Goal: Check status: Check status

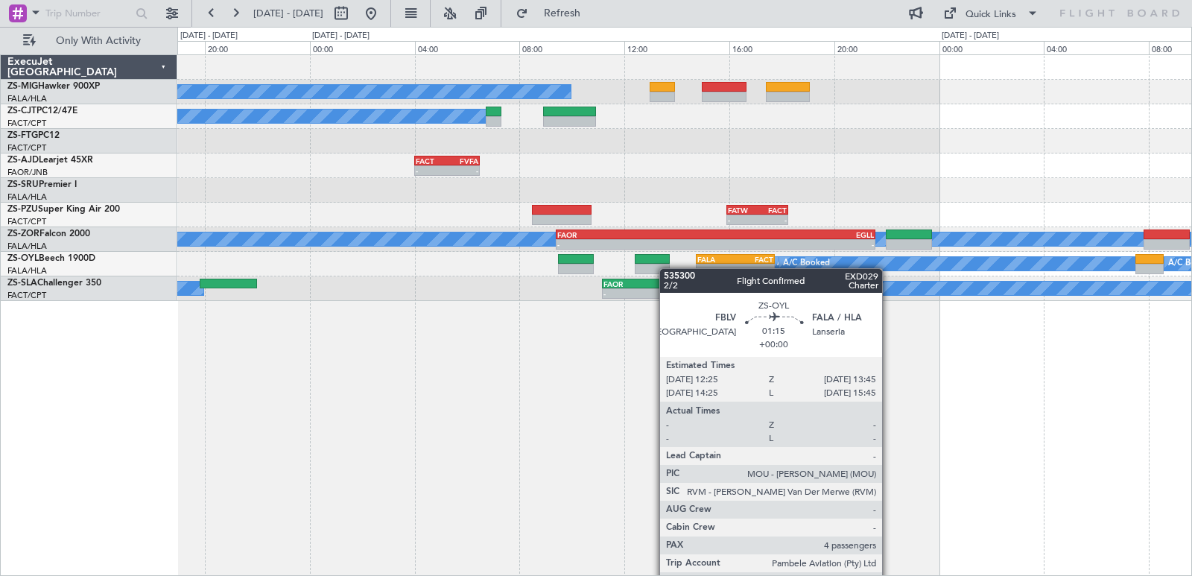
click at [664, 268] on div "A/C Booked A/C Booked A/C Booked A/C Booked - - FACT 04:00 Z FVFA 06:30 Z - - F…" at bounding box center [684, 178] width 1014 height 246
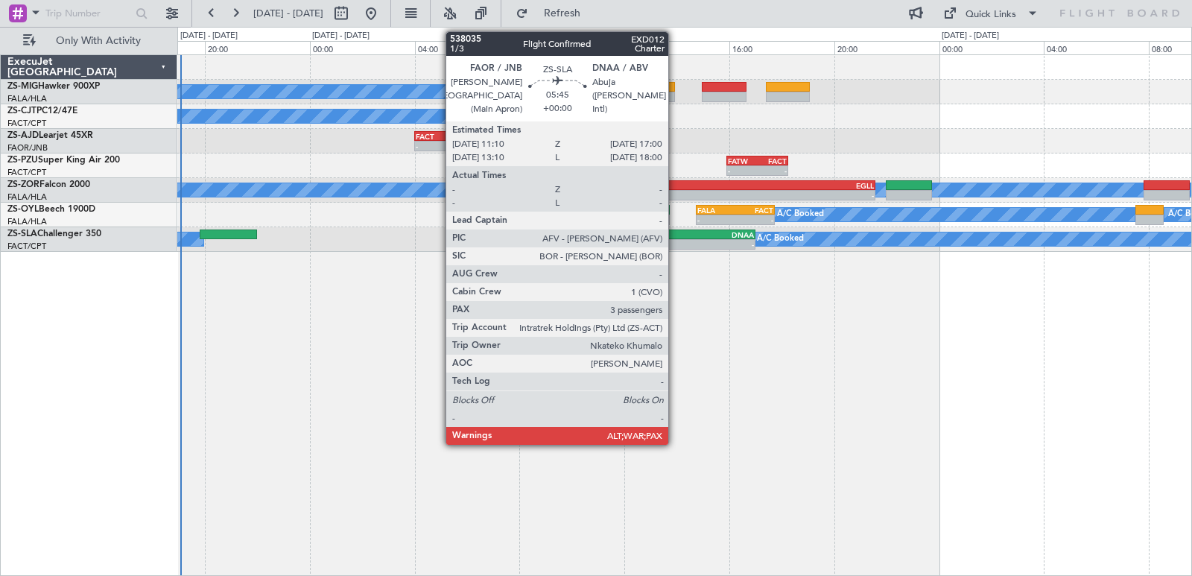
click at [675, 242] on div "-" at bounding box center [640, 244] width 75 height 9
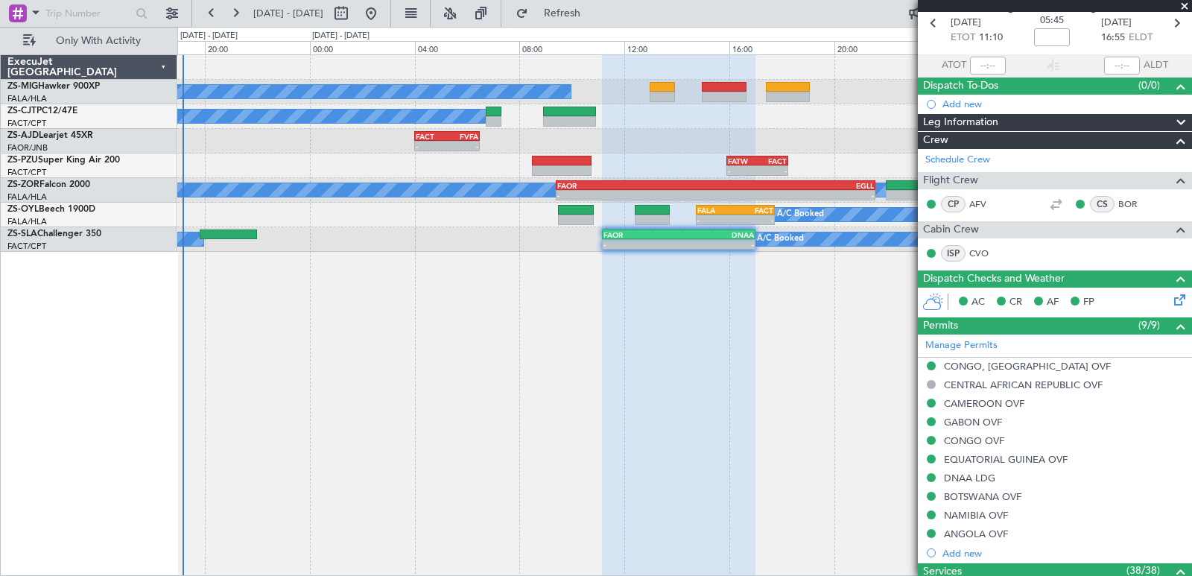
scroll to position [64, 0]
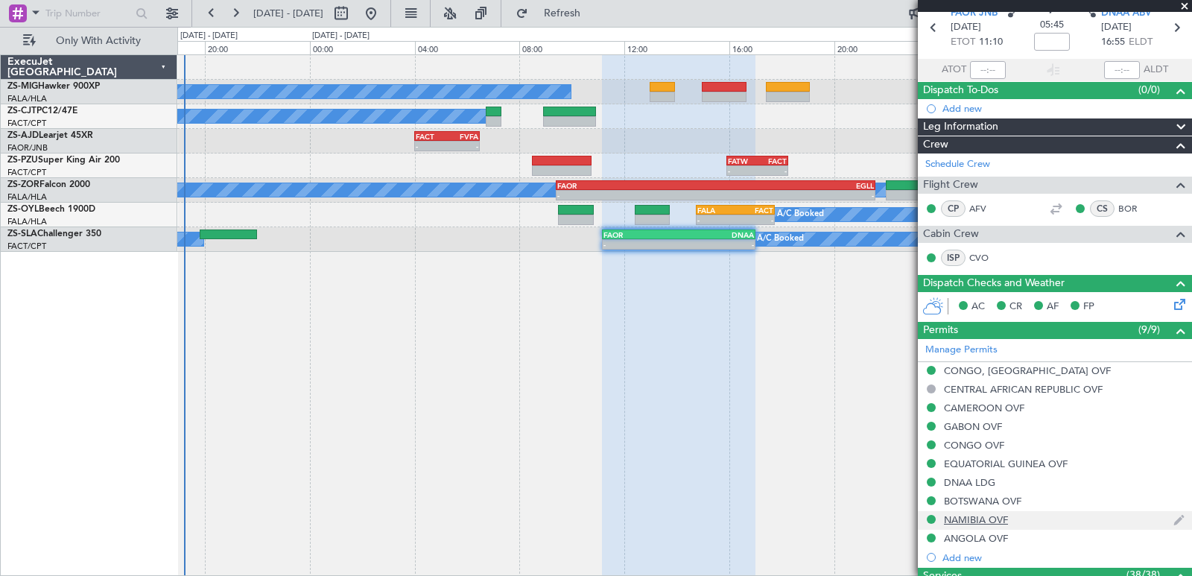
click at [979, 525] on mat-tooltip-component "NAMIBIA OVF" at bounding box center [976, 544] width 81 height 39
click at [979, 513] on div "NAMIBIA OVF" at bounding box center [976, 519] width 64 height 13
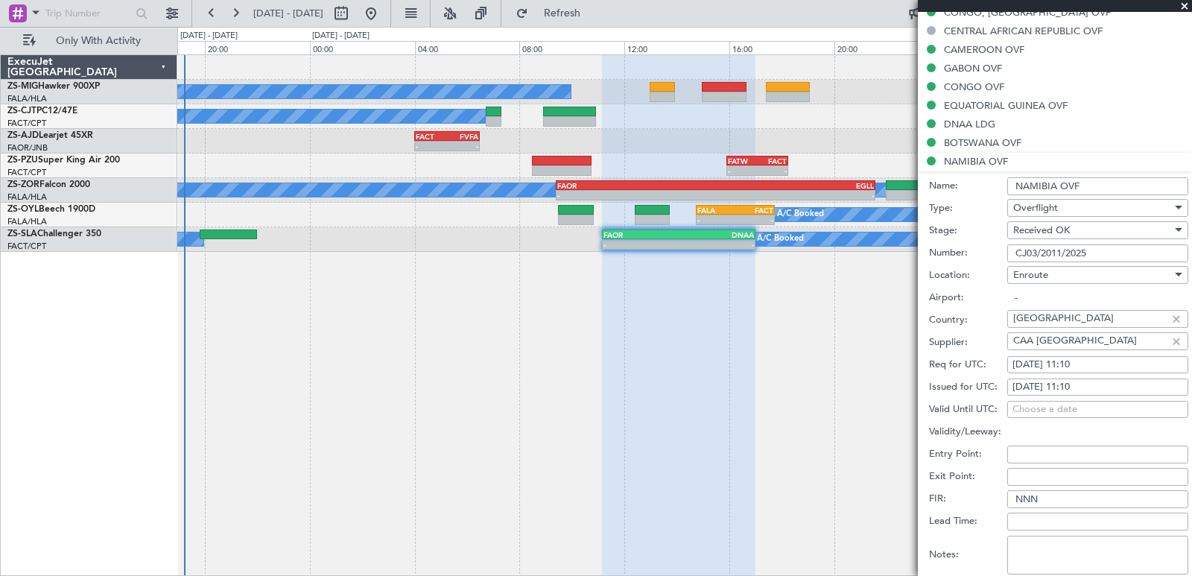
scroll to position [437, 0]
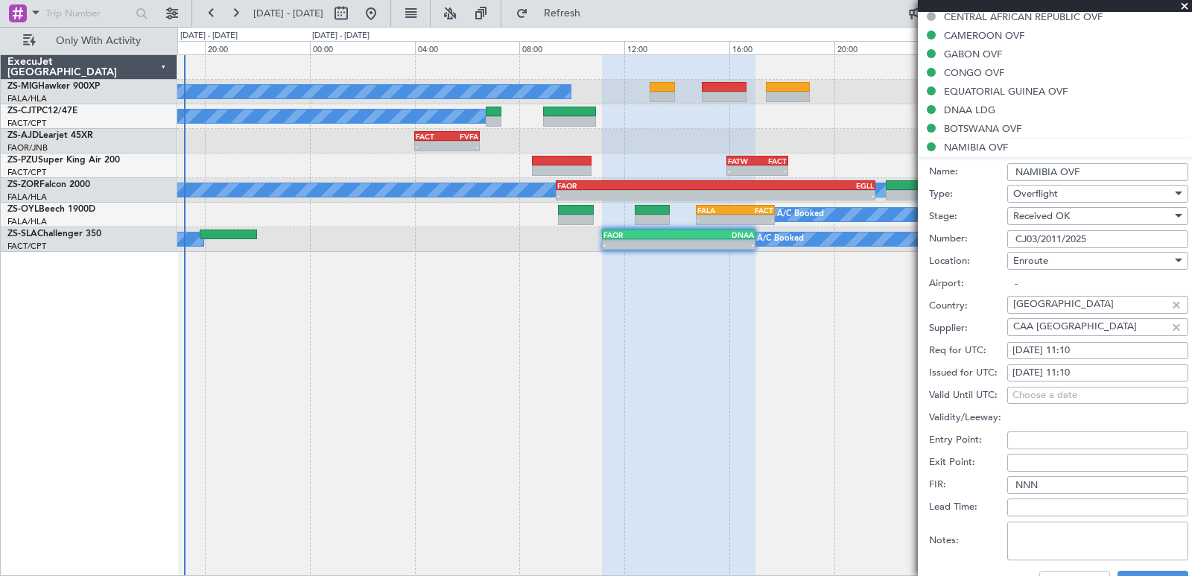
drag, startPoint x: 1012, startPoint y: 237, endPoint x: 1100, endPoint y: 237, distance: 88.7
click at [1100, 237] on input "CJ03/2011/2025" at bounding box center [1097, 239] width 181 height 18
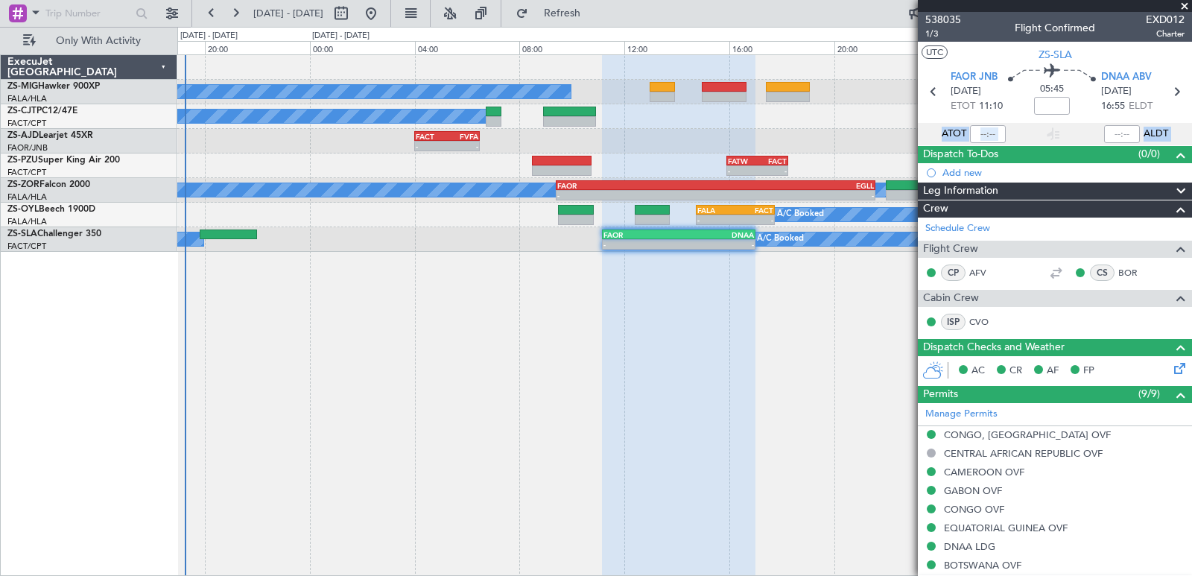
drag, startPoint x: 1179, startPoint y: 72, endPoint x: 1191, endPoint y: 168, distance: 96.8
click at [1191, 168] on article "538035 1/3 Flight Confirmed EXD012 Charter UTC ZS-SLA FAOR JNB [DATE] ETOT 11:1…" at bounding box center [1055, 294] width 274 height 564
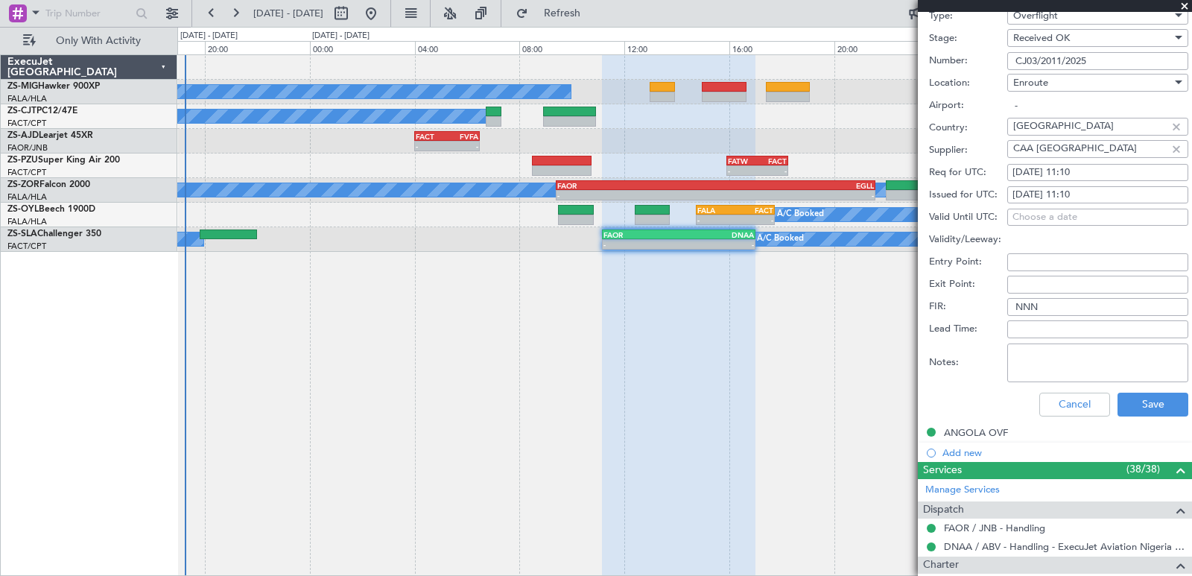
scroll to position [1425, 0]
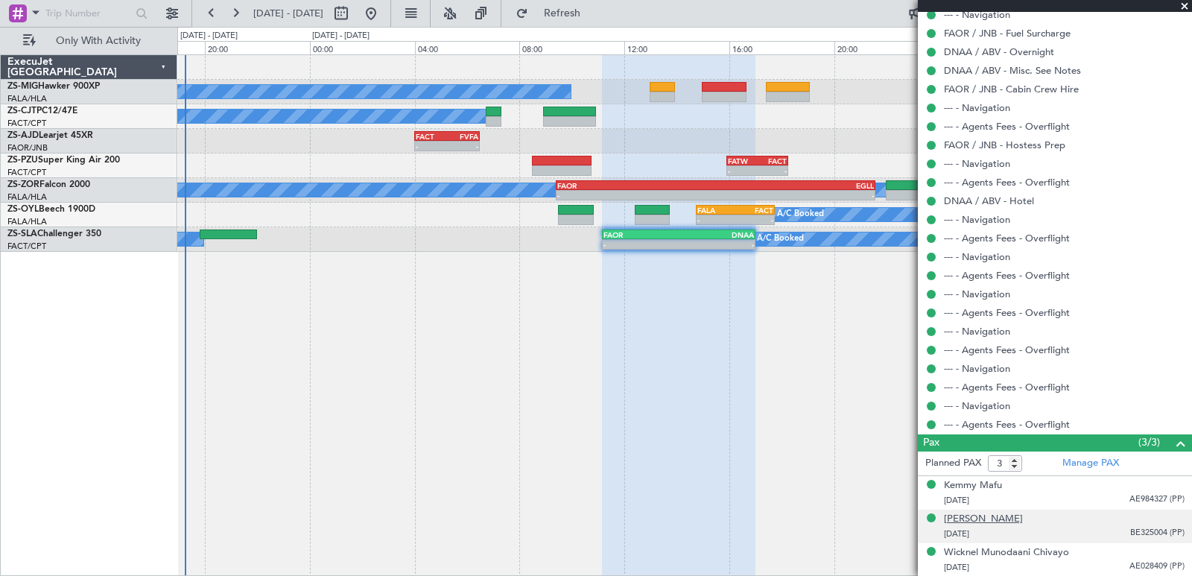
click at [978, 521] on div "[PERSON_NAME]" at bounding box center [983, 519] width 79 height 15
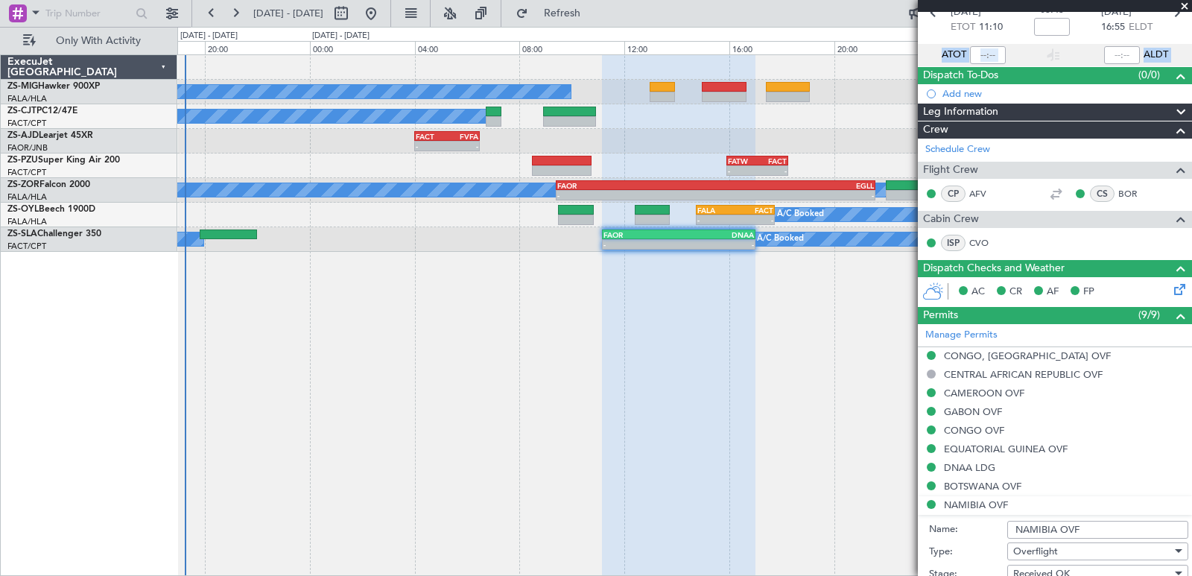
scroll to position [73, 0]
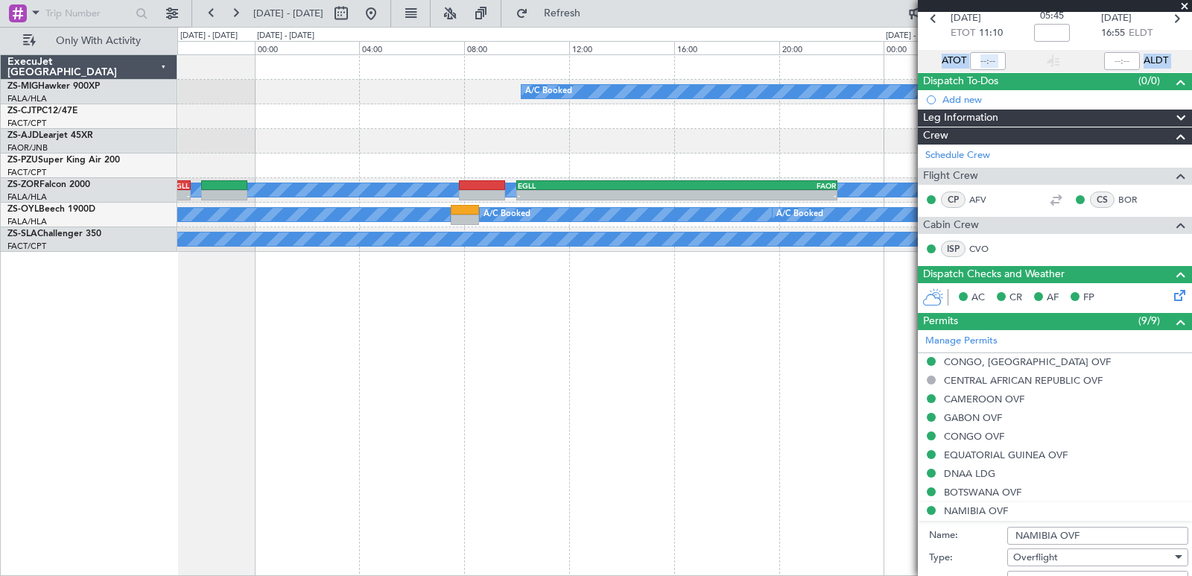
click at [177, 366] on div "A/C Booked A/C Booked - - FATW 15:55 Z FACT 18:15 Z A/C Booked - - FAOR 09:25 Z…" at bounding box center [596, 301] width 1192 height 549
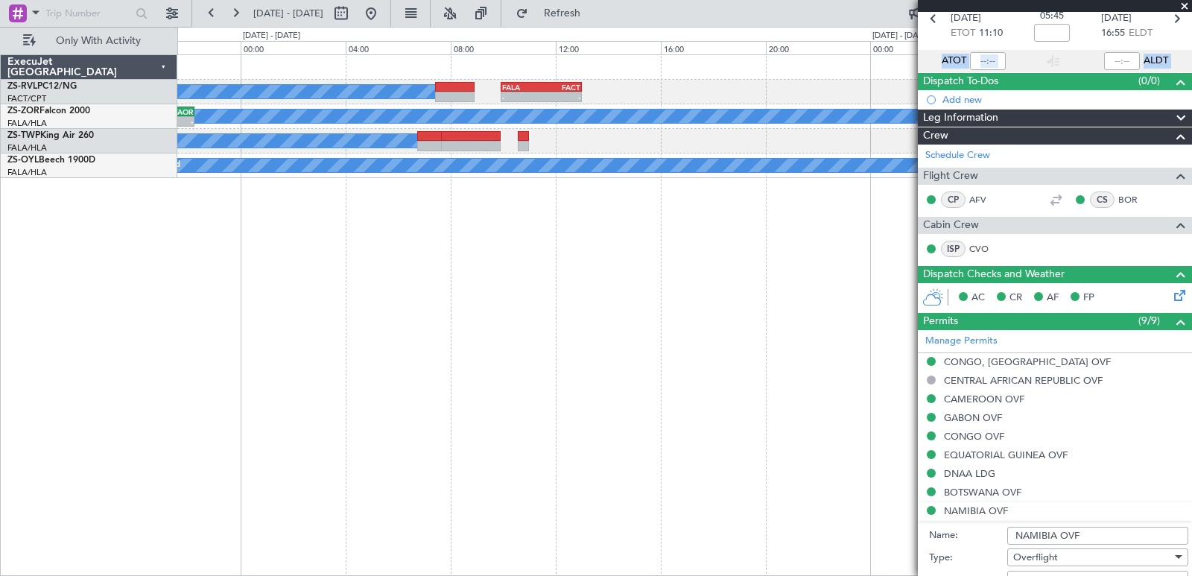
click at [127, 307] on div "A/C Booked A/C Booked A/C Booked - - FALA 09:55 Z FACT 13:00 Z A/C Booked - - E…" at bounding box center [596, 301] width 1192 height 549
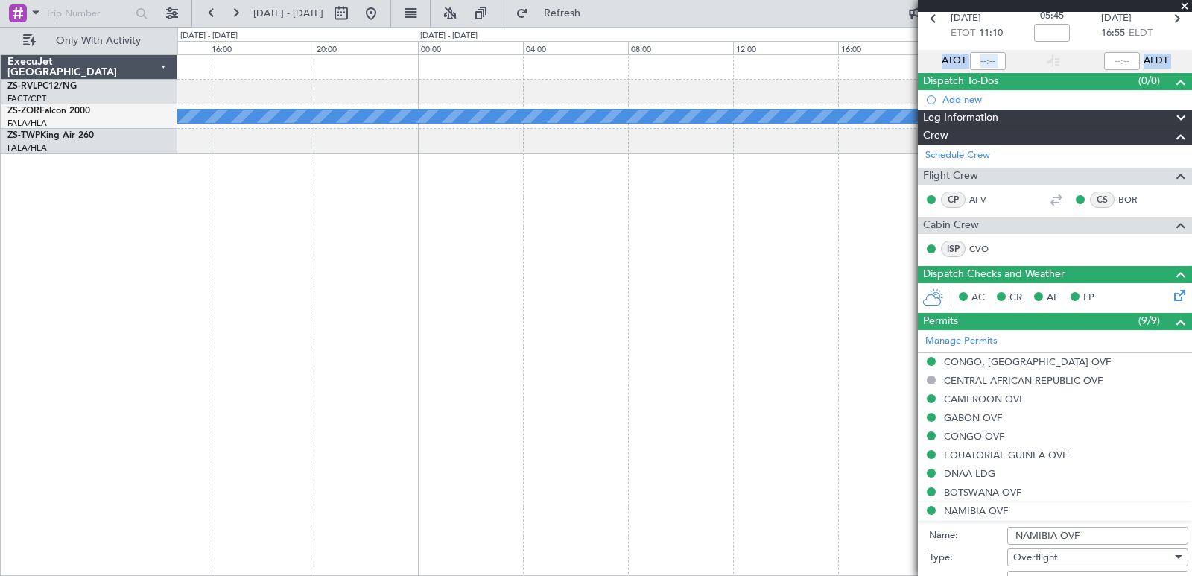
click at [168, 340] on div "- - FALA 09:55 Z FACT 13:00 Z A/C Booked A/C Booked A/C Booked A/C Booked A/C B…" at bounding box center [596, 301] width 1192 height 549
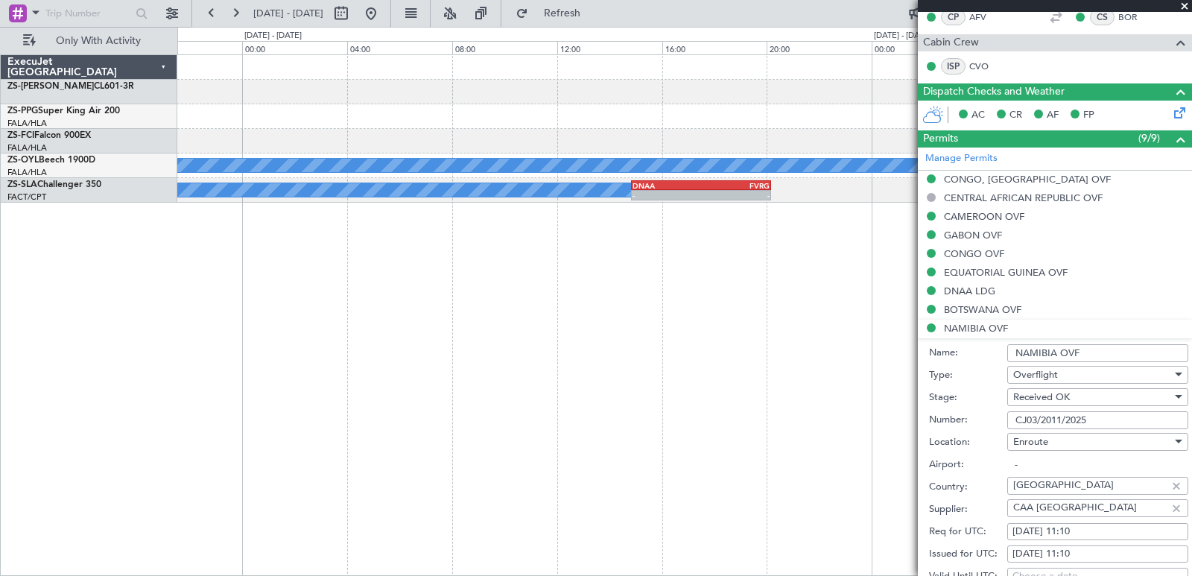
scroll to position [273, 0]
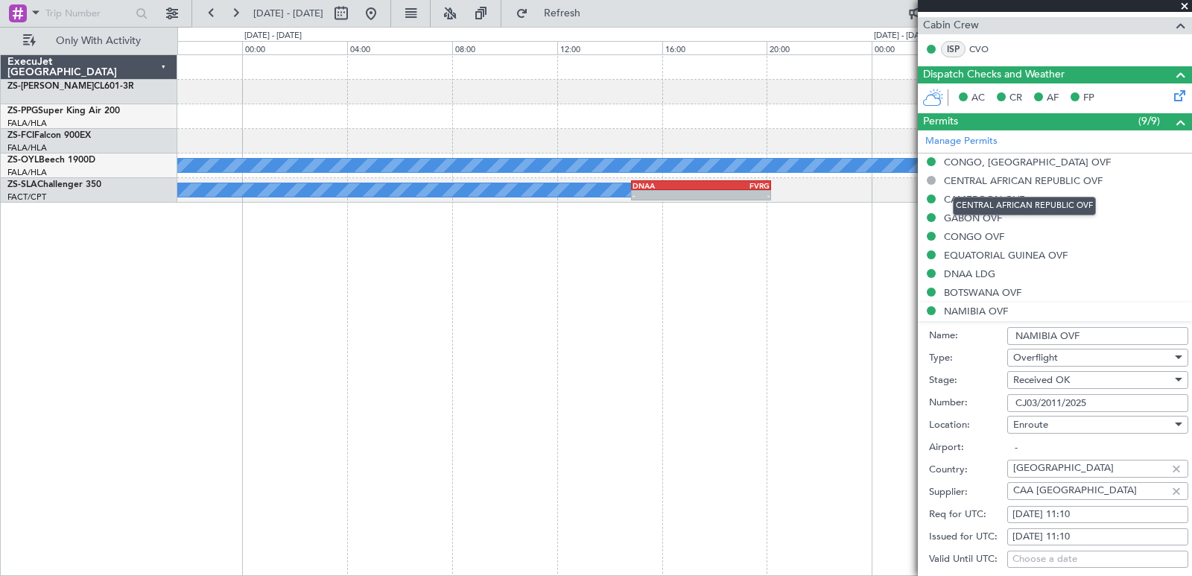
click at [1015, 196] on mat-tooltip-component "CENTRAL AFRICAN REPUBLIC OVF" at bounding box center [1024, 205] width 164 height 39
click at [1060, 204] on div "CAMEROON OVF" at bounding box center [1055, 200] width 274 height 19
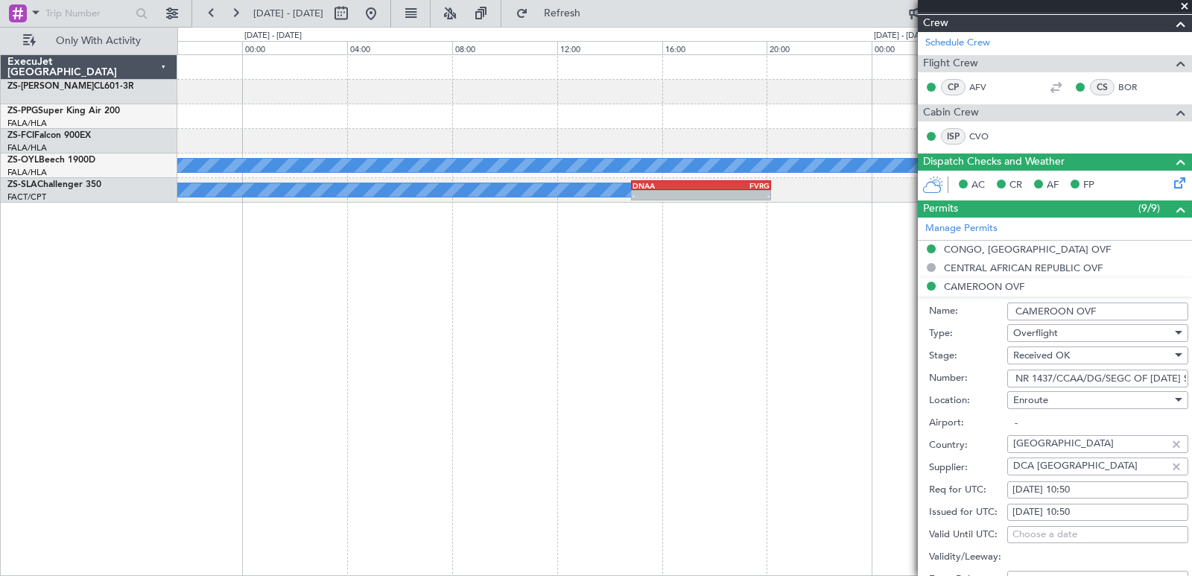
scroll to position [0, 0]
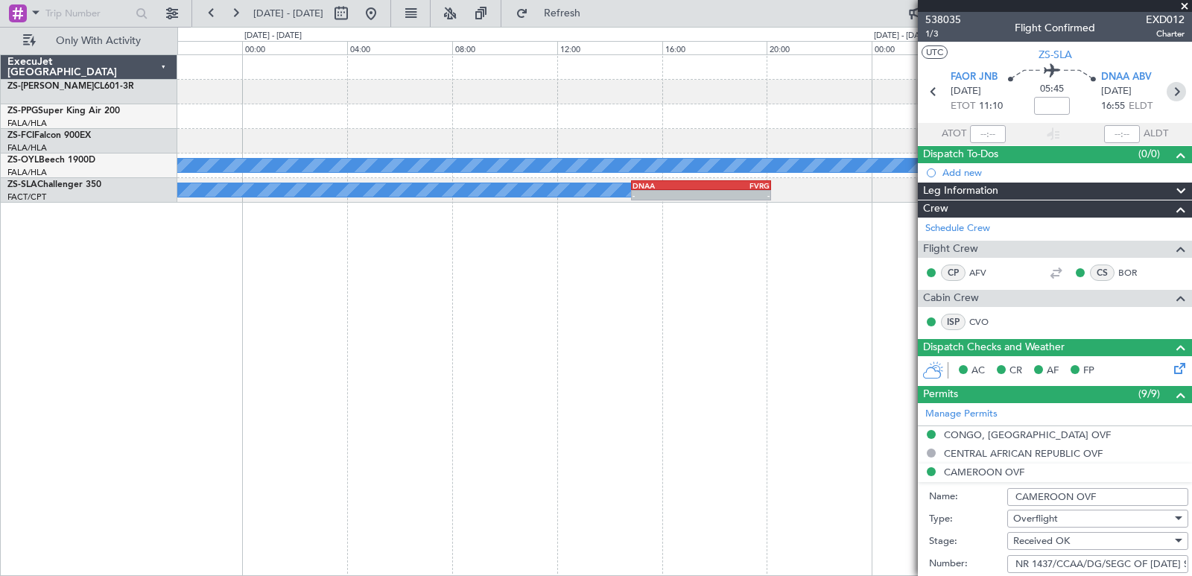
click at [1170, 97] on icon at bounding box center [1176, 91] width 19 height 19
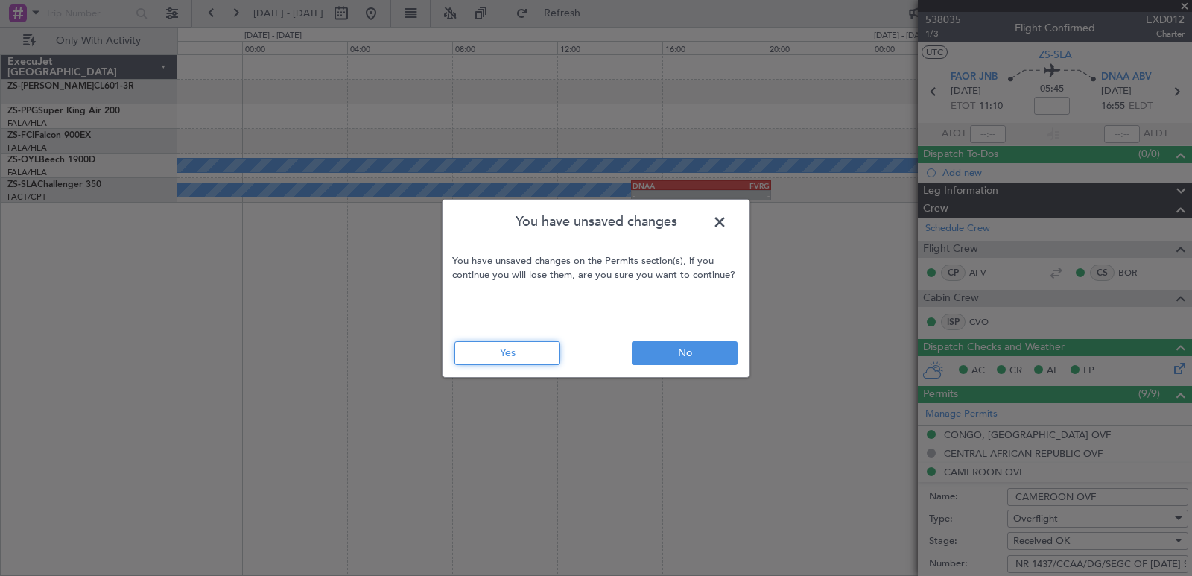
click at [541, 360] on button "Yes" at bounding box center [507, 353] width 106 height 24
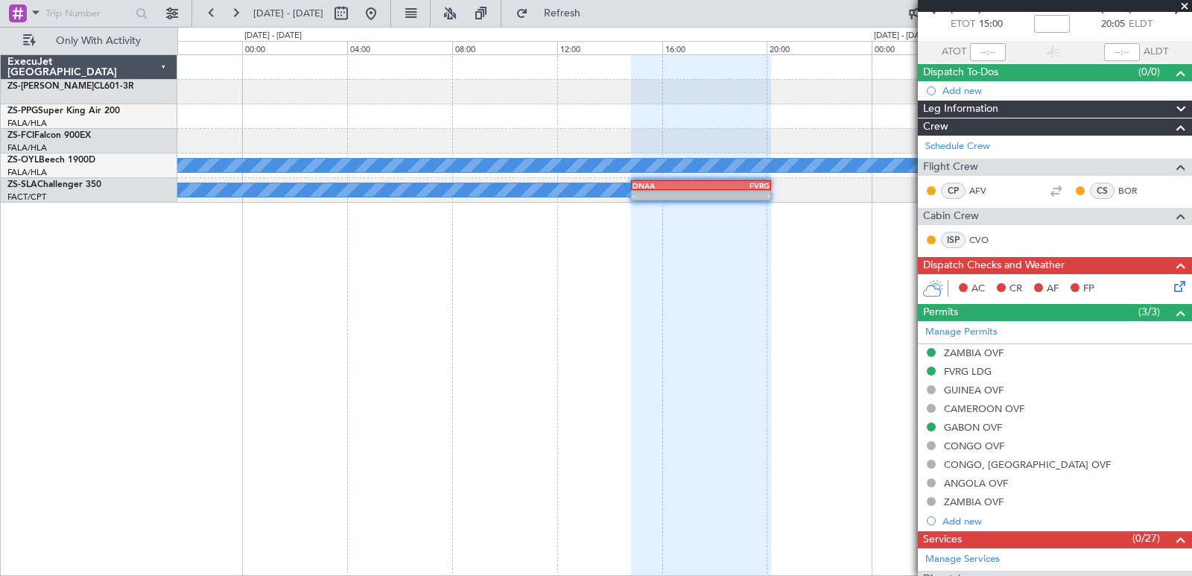
scroll to position [83, 0]
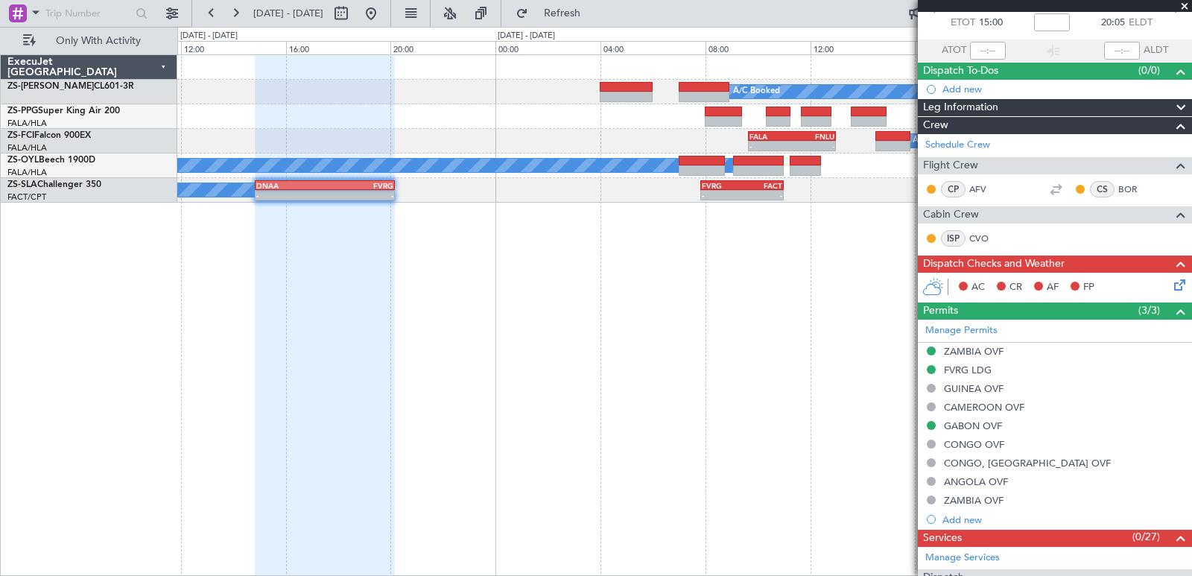
click at [434, 380] on div "A/C Booked - - FALA 09:40 Z FNLU 13:00 Z A/C Booked A/C Booked A/C Booked A/C B…" at bounding box center [684, 315] width 1015 height 522
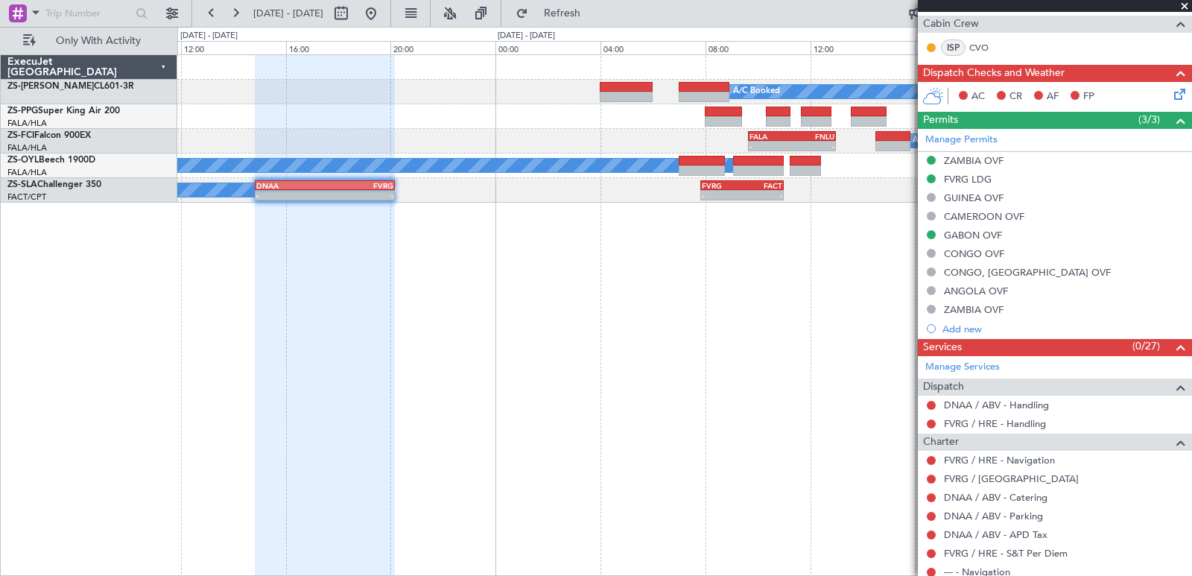
scroll to position [0, 0]
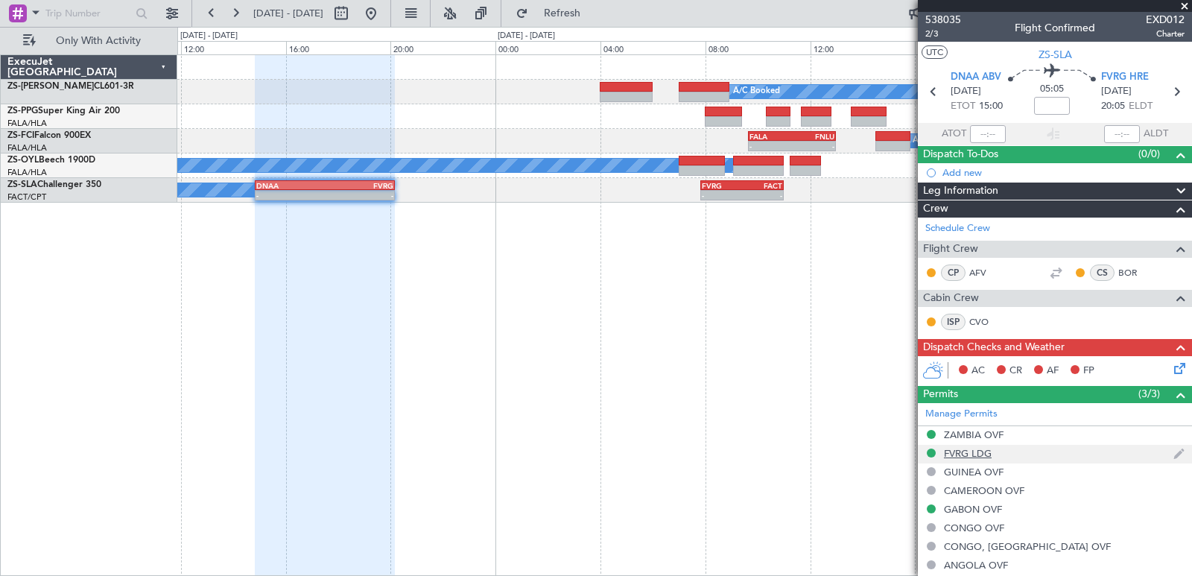
click at [972, 461] on div "FVRG LDG" at bounding box center [1055, 454] width 274 height 19
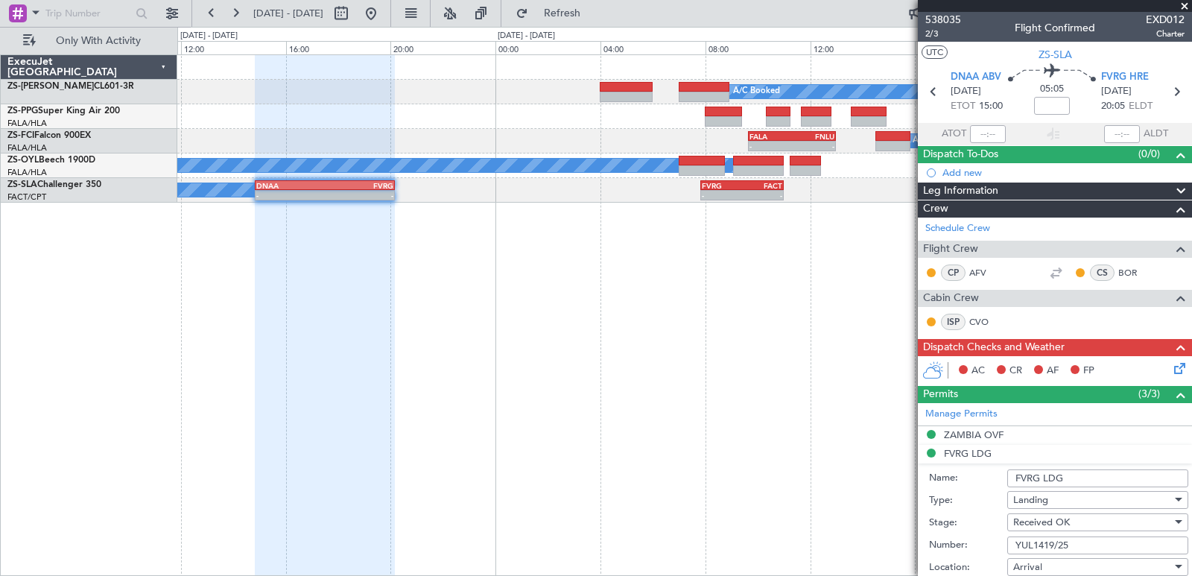
drag, startPoint x: 1012, startPoint y: 548, endPoint x: 1082, endPoint y: 543, distance: 70.2
click at [1082, 543] on input "YUL1419/25" at bounding box center [1097, 545] width 181 height 18
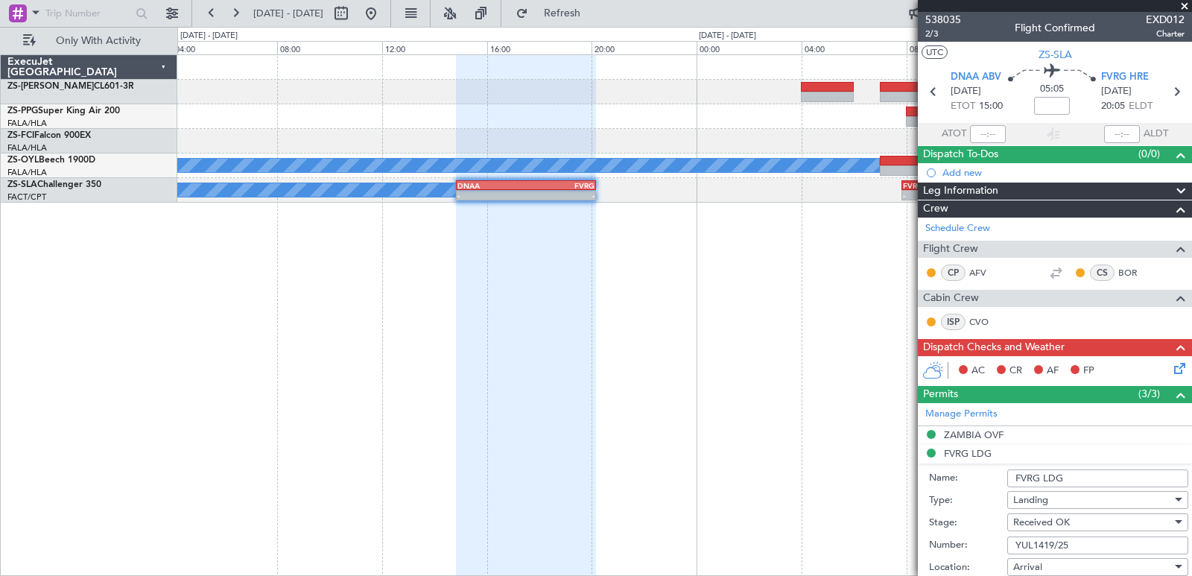
click at [621, 203] on div "A/C Booked A/C Booked A/C Booked A/C Booked - - FALA 09:40 Z FNLU 13:00 Z A/C B…" at bounding box center [684, 129] width 1014 height 148
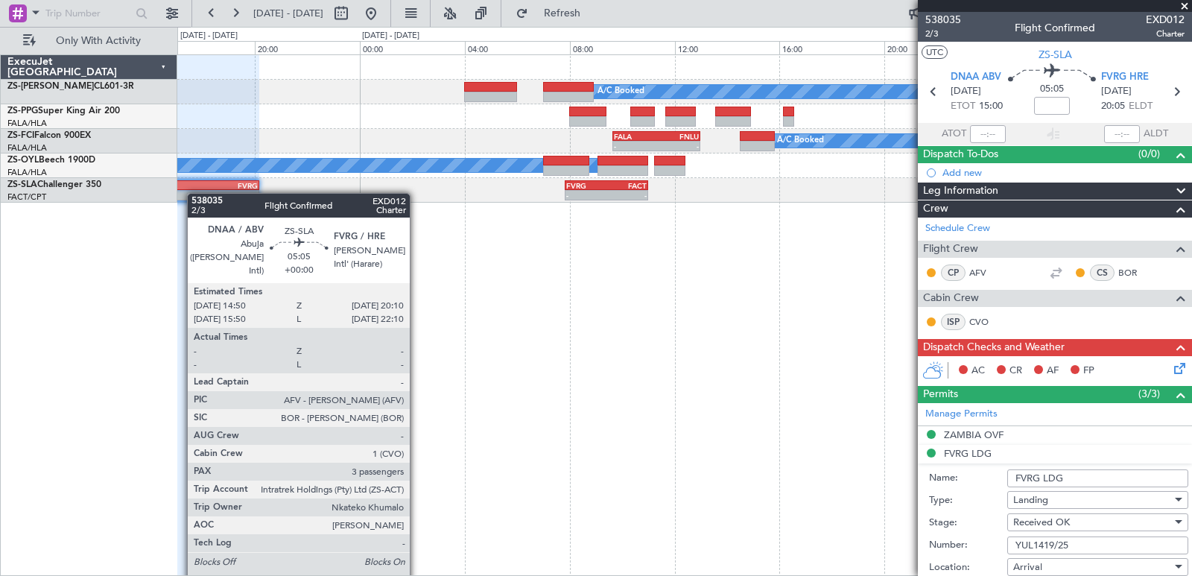
click at [188, 197] on div "A/C Booked - - FALA 09:40 Z FNLU 13:00 Z A/C Booked A/C Booked A/C Booked - - F…" at bounding box center [684, 129] width 1014 height 148
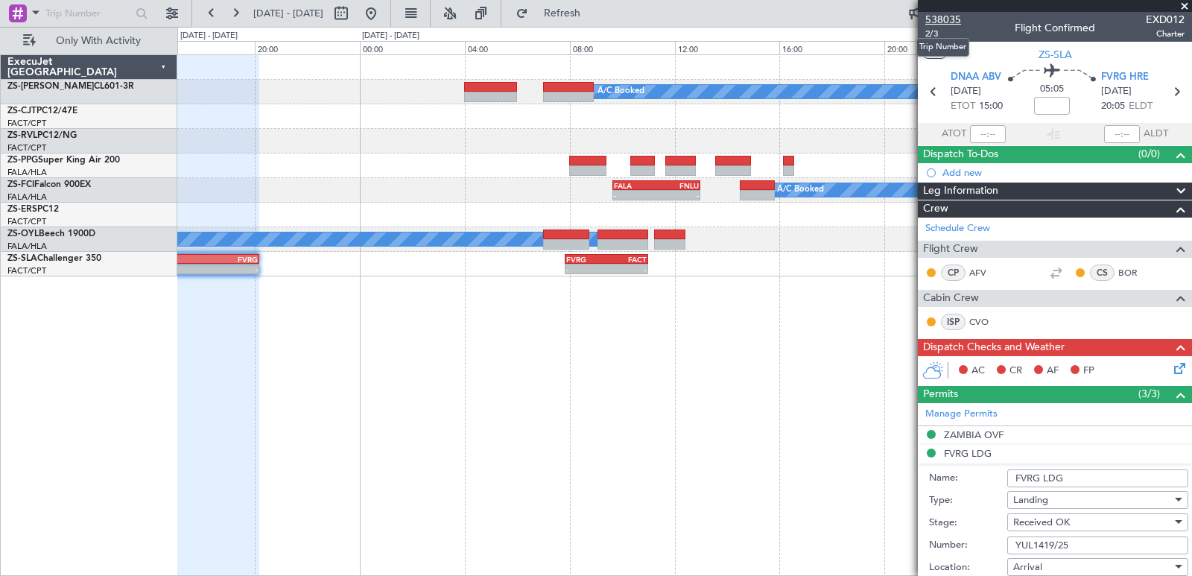
click at [937, 14] on span "538035" at bounding box center [943, 20] width 36 height 16
click at [1184, 3] on span at bounding box center [1184, 6] width 15 height 13
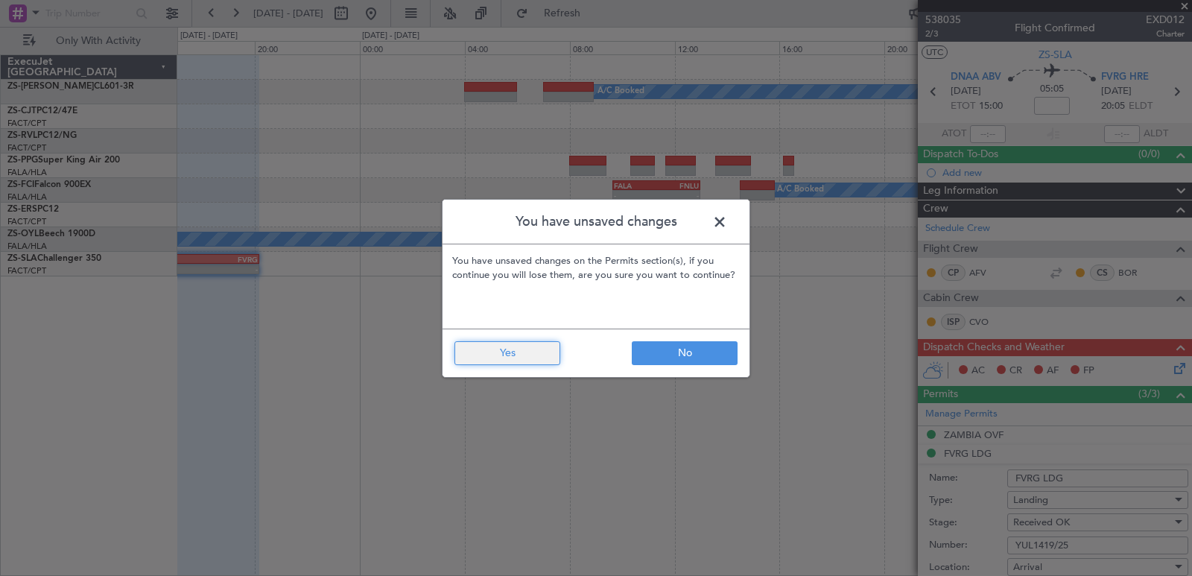
click at [492, 349] on button "Yes" at bounding box center [507, 353] width 106 height 24
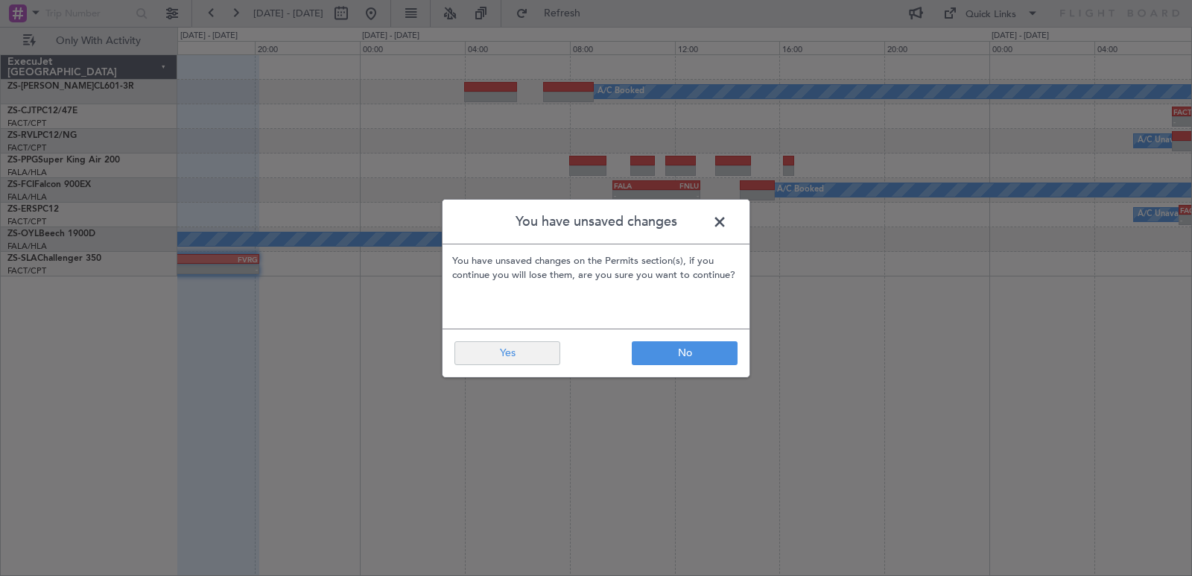
type input "0"
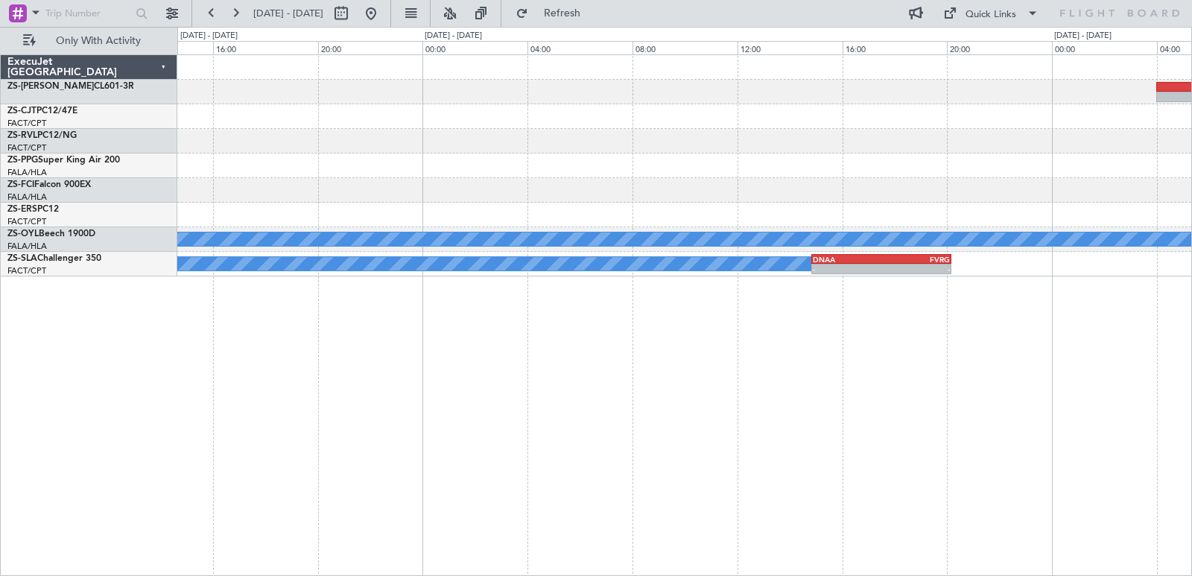
click at [1012, 443] on div "A/C Booked - - FALA 09:55 Z FACT 13:00 Z A/C Booked A/C Booked A/C Booked FALA …" at bounding box center [684, 315] width 1015 height 522
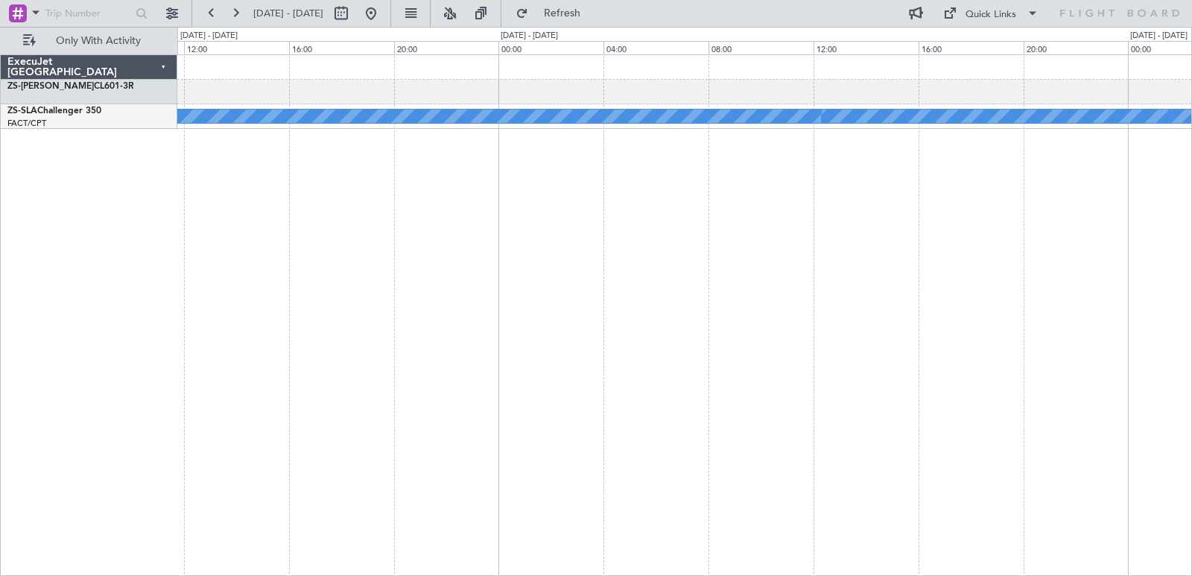
click at [1041, 373] on div "A/C Booked A/C Booked A/C Booked" at bounding box center [684, 315] width 1015 height 522
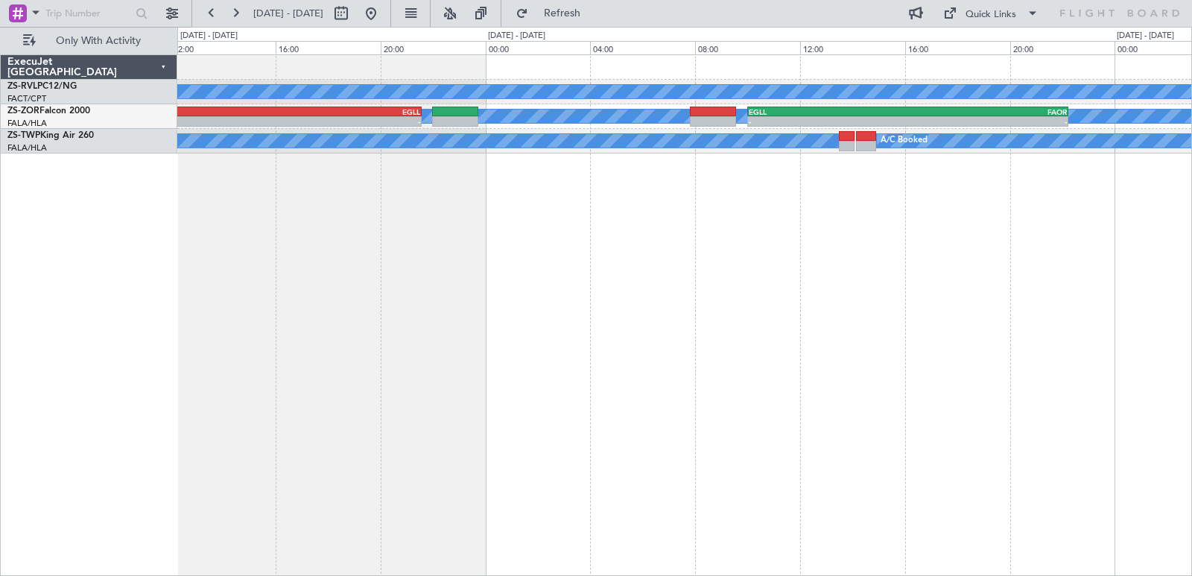
click at [938, 525] on div "A/C Booked A/C Booked A/C Booked - - FALA 09:55 Z FACT 13:00 Z A/C Booked - - E…" at bounding box center [684, 315] width 1015 height 522
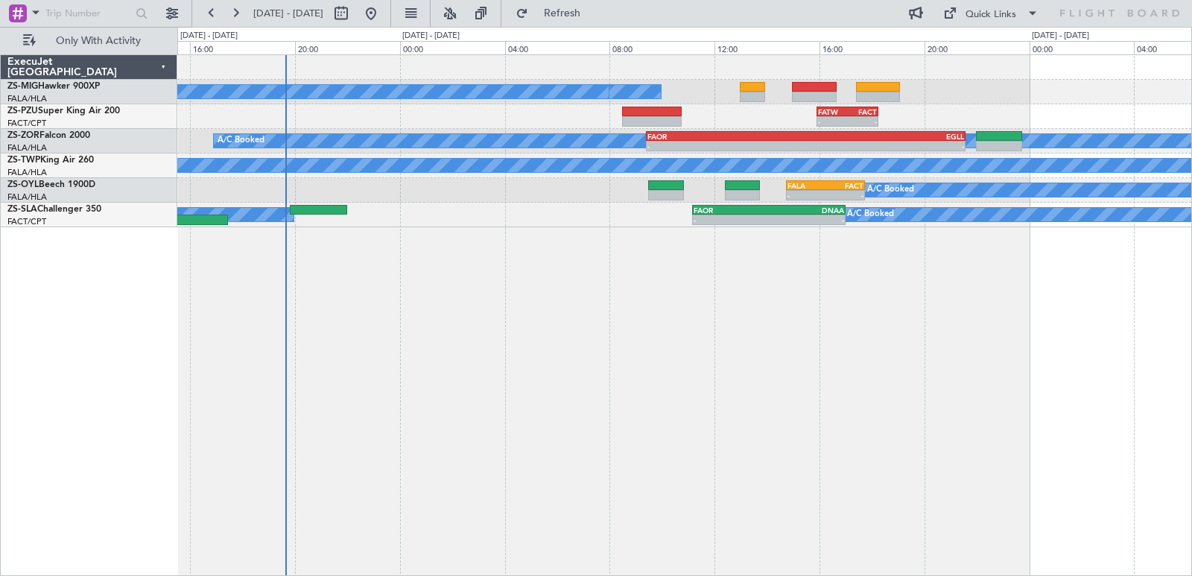
click at [919, 358] on div "A/C Booked A/C Booked A/C Booked - - FATW 15:55 Z FACT 18:15 Z A/C Booked FAOR …" at bounding box center [684, 315] width 1015 height 522
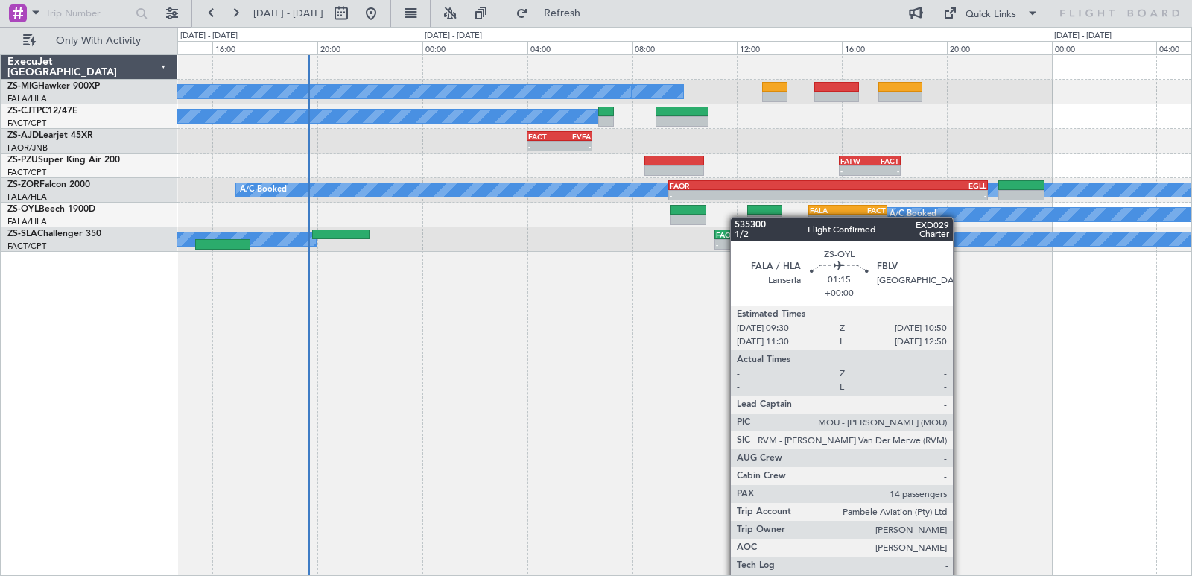
click at [686, 230] on div "A/C Booked A/C Booked A/C Booked A/C Booked - - FACT 04:00 Z FVFA 06:30 Z - - F…" at bounding box center [684, 153] width 1014 height 197
